Goal: Information Seeking & Learning: Find specific page/section

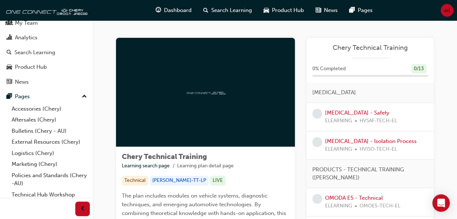
scroll to position [44, 0]
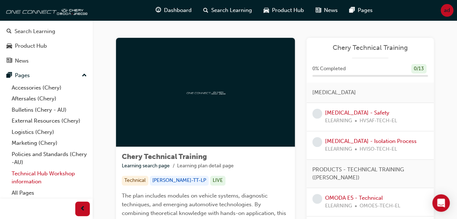
click at [44, 170] on link "Technical Hub Workshop information" at bounding box center [49, 177] width 81 height 19
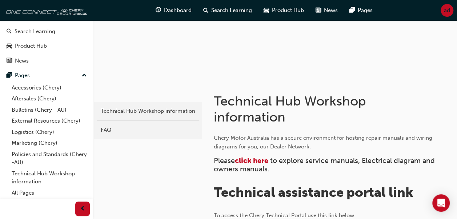
scroll to position [66, 0]
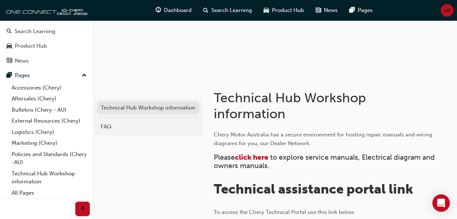
click at [137, 107] on div "Technical Hub Workshop information" at bounding box center [148, 108] width 95 height 8
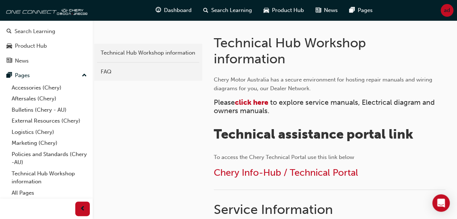
scroll to position [121, 0]
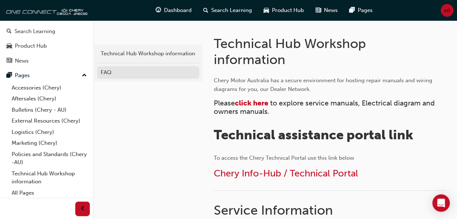
click at [114, 76] on link "FAQ" at bounding box center [148, 72] width 102 height 13
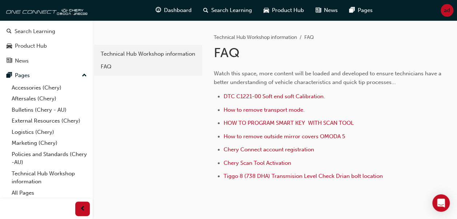
scroll to position [120, 0]
click at [32, 105] on link "Bulletins (Chery - AU)" at bounding box center [49, 109] width 81 height 11
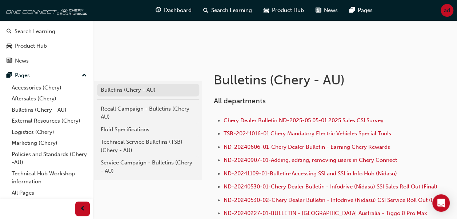
scroll to position [85, 0]
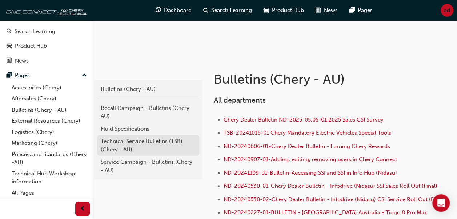
click at [128, 143] on div "Technical Service Bulletins (TSB) (Chery - AU)" at bounding box center [148, 145] width 95 height 16
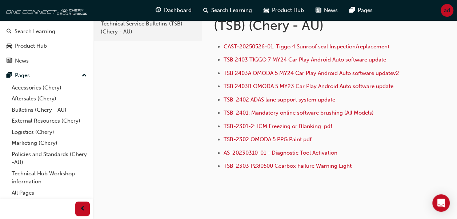
scroll to position [46, 0]
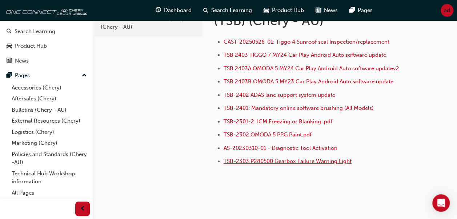
click at [256, 159] on span "TSB-2303 P280500 Gearbox Failure Warning Light" at bounding box center [287, 161] width 128 height 7
